Goal: Task Accomplishment & Management: Use online tool/utility

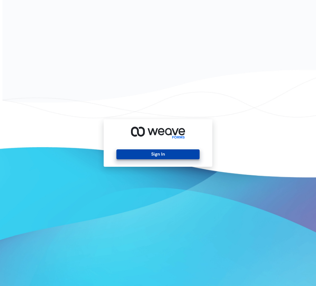
click at [175, 152] on button "Sign In" at bounding box center [158, 155] width 83 height 10
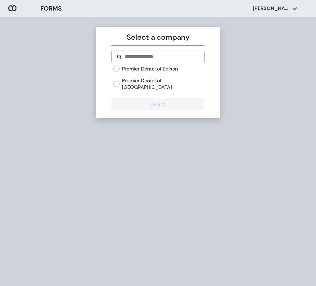
click at [179, 68] on div "Premier Dental of Edison" at bounding box center [158, 69] width 91 height 7
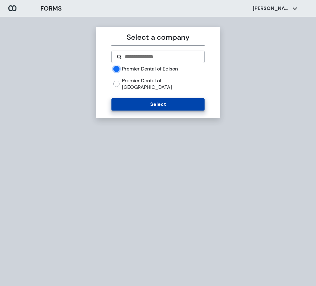
click at [150, 100] on button "Select" at bounding box center [158, 104] width 93 height 12
